Goal: Task Accomplishment & Management: Use online tool/utility

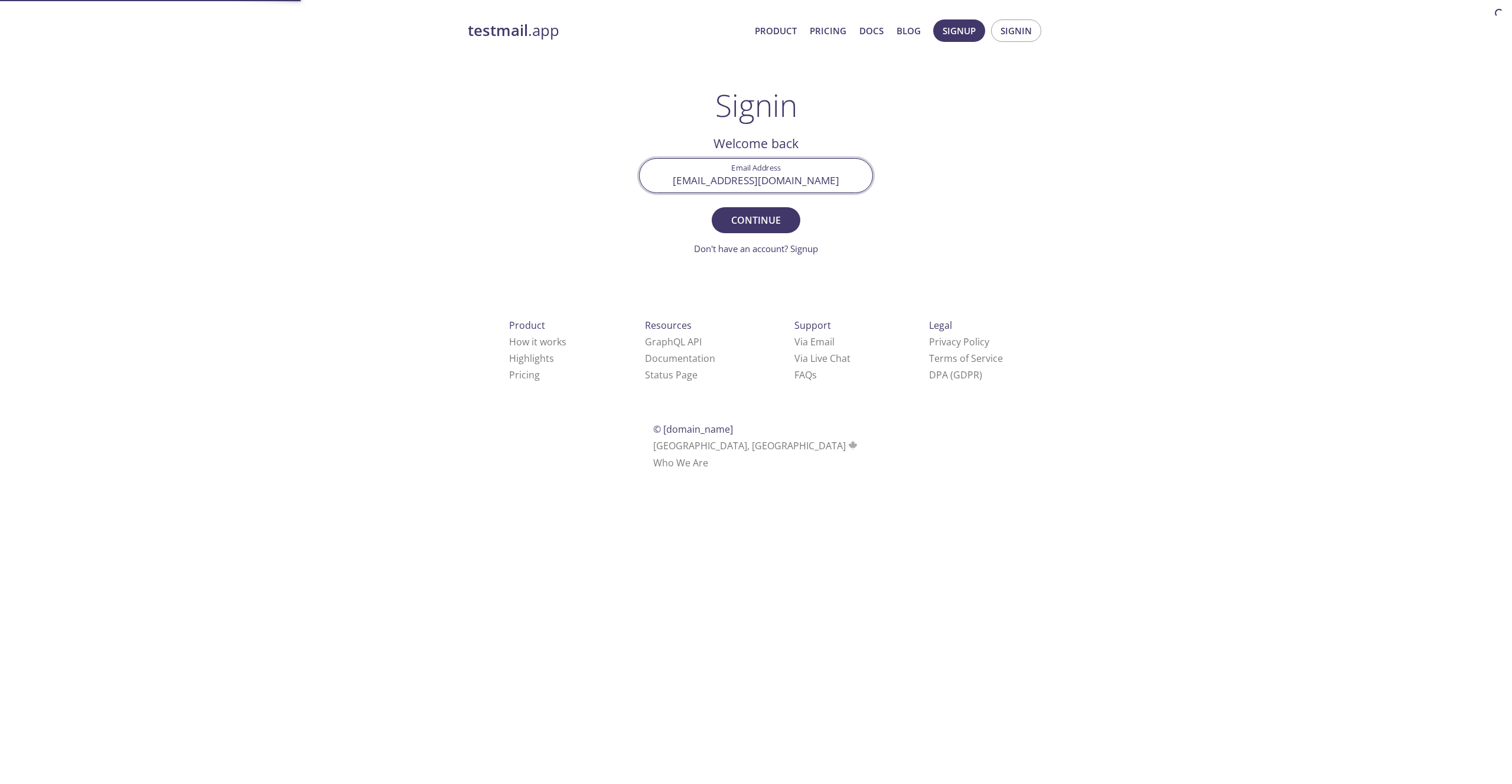
type input "[EMAIL_ADDRESS][DOMAIN_NAME]"
click at [711, 207] on button "Continue" at bounding box center [756, 220] width 88 height 26
click at [797, 181] on input "Signin Security Code" at bounding box center [756, 175] width 233 height 34
type input "HUVZ1YM"
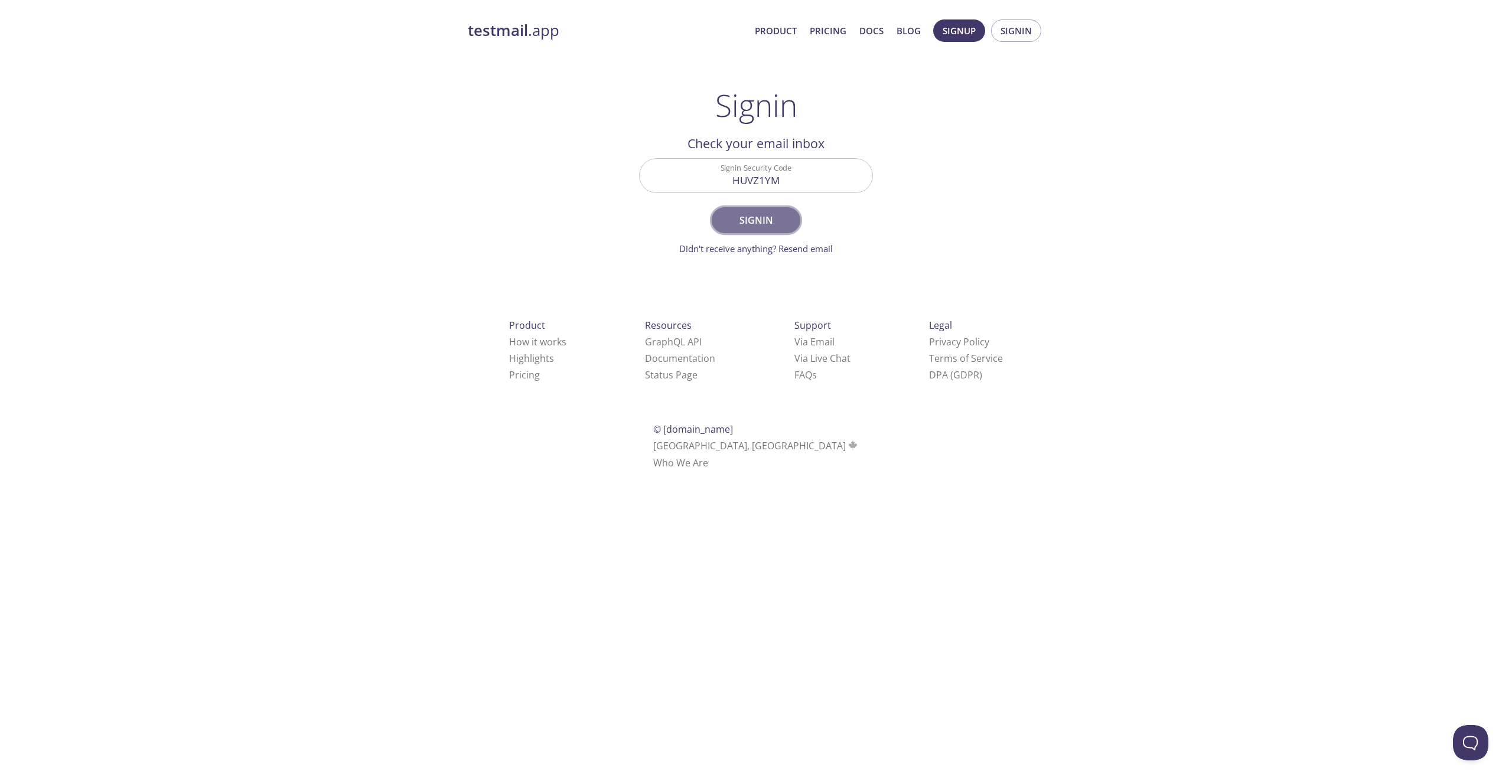
click at [771, 215] on span "Signin" at bounding box center [756, 220] width 63 height 17
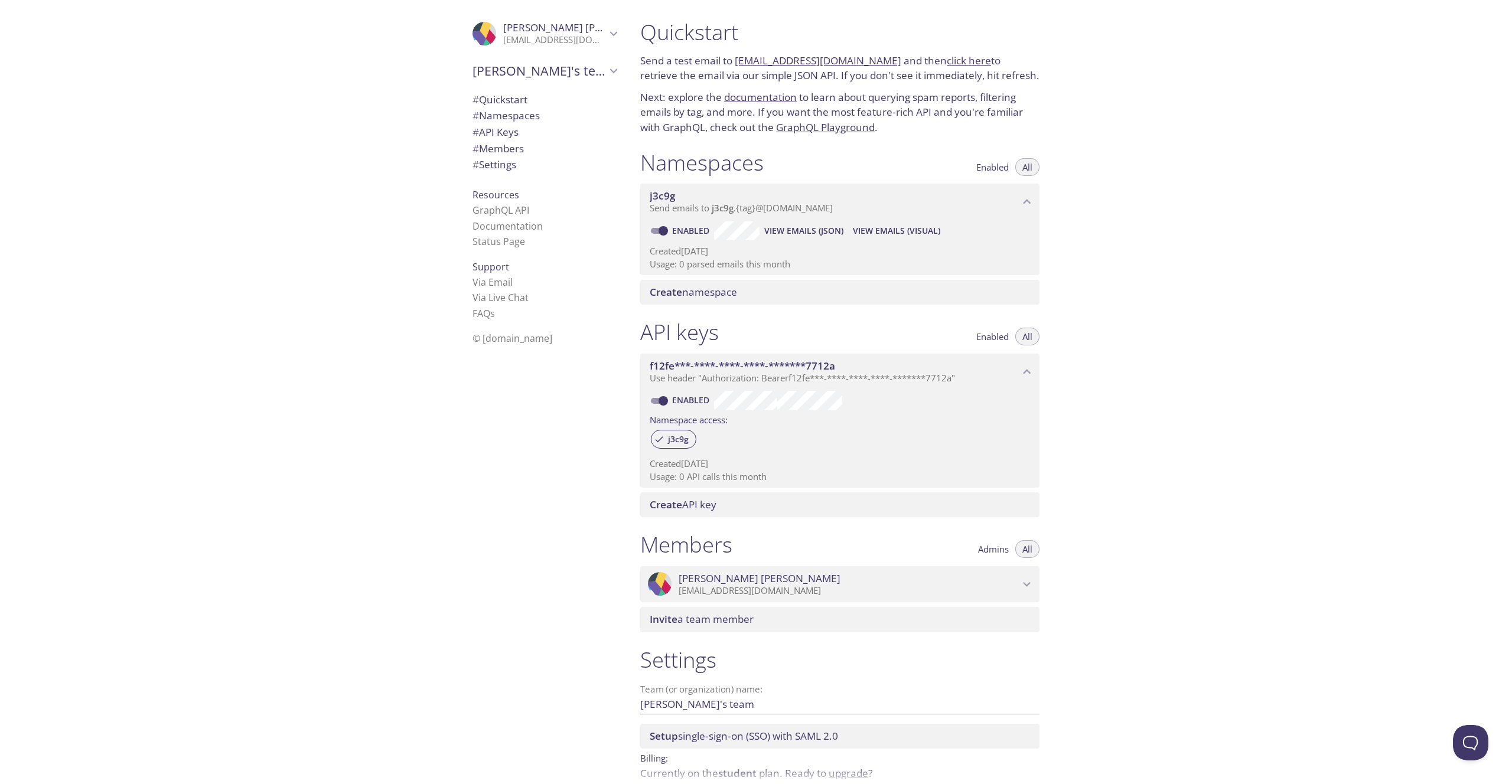
drag, startPoint x: 878, startPoint y: 63, endPoint x: 733, endPoint y: 66, distance: 145.0
click at [733, 66] on p "Send a test email to [EMAIL_ADDRESS][DOMAIN_NAME] and then click here to retrie…" at bounding box center [840, 68] width 399 height 30
copy p "[EMAIL_ADDRESS][DOMAIN_NAME]"
click at [838, 85] on div "Quickstart Send a test email to [EMAIL_ADDRESS][DOMAIN_NAME] and then click her…" at bounding box center [840, 77] width 418 height 131
click at [956, 63] on link "click here" at bounding box center [969, 60] width 44 height 14
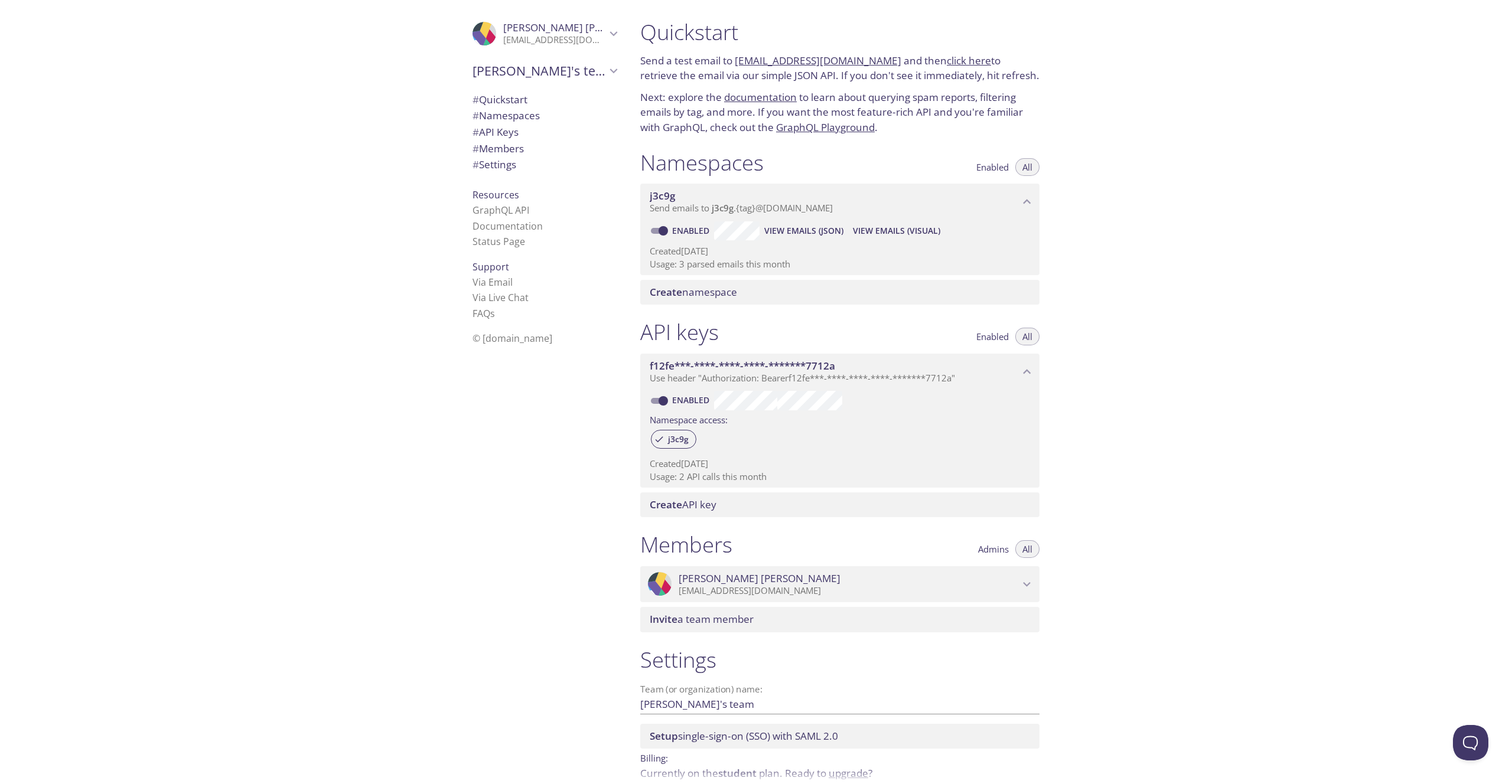
click at [1168, 183] on div "Quickstart Send a test email to [EMAIL_ADDRESS][DOMAIN_NAME] and then click her…" at bounding box center [1071, 392] width 881 height 784
drag, startPoint x: 879, startPoint y: 60, endPoint x: 735, endPoint y: 65, distance: 144.1
click at [735, 65] on p "Send a test email to [EMAIL_ADDRESS][DOMAIN_NAME] and then click here to retrie…" at bounding box center [840, 68] width 399 height 30
copy p "[EMAIL_ADDRESS][DOMAIN_NAME]"
